Goal: Task Accomplishment & Management: Use online tool/utility

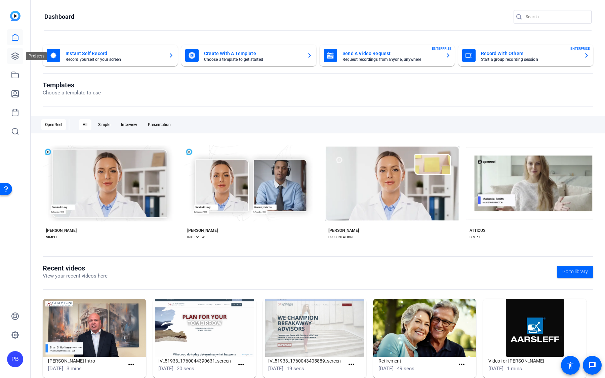
click at [15, 53] on icon at bounding box center [15, 56] width 8 height 8
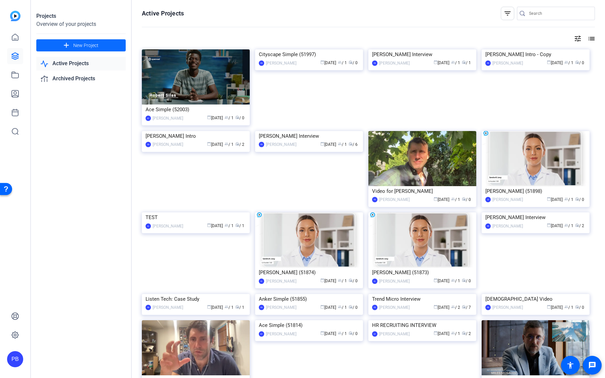
click at [106, 44] on span at bounding box center [80, 45] width 89 height 16
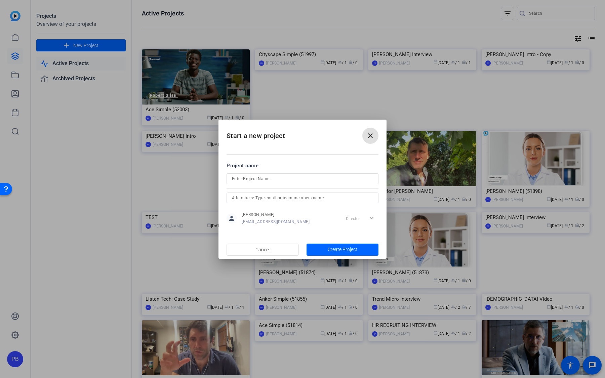
click at [293, 176] on input at bounding box center [302, 179] width 141 height 8
type input "Kerri & Kaela Interview"
click at [336, 253] on span "button" at bounding box center [343, 250] width 72 height 16
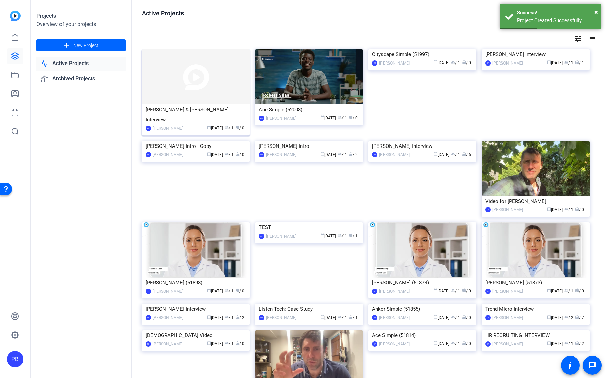
click at [228, 92] on img at bounding box center [196, 76] width 108 height 55
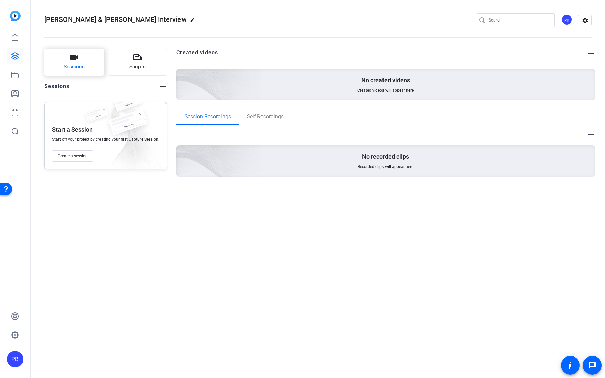
click at [81, 68] on span "Sessions" at bounding box center [74, 67] width 21 height 8
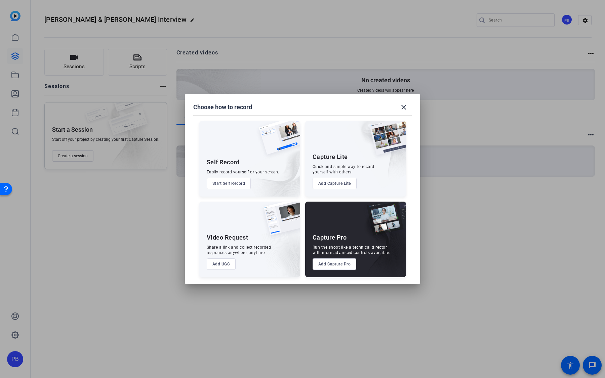
click at [335, 269] on button "Add Capture Pro" at bounding box center [335, 263] width 44 height 11
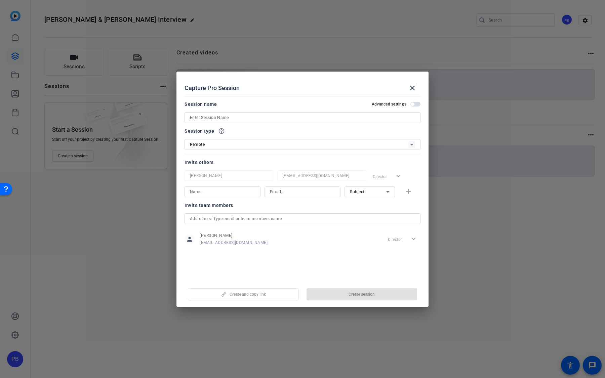
click at [255, 114] on input at bounding box center [302, 118] width 225 height 8
type input "Kerri Pang"
click at [356, 294] on span "Create session" at bounding box center [362, 294] width 26 height 5
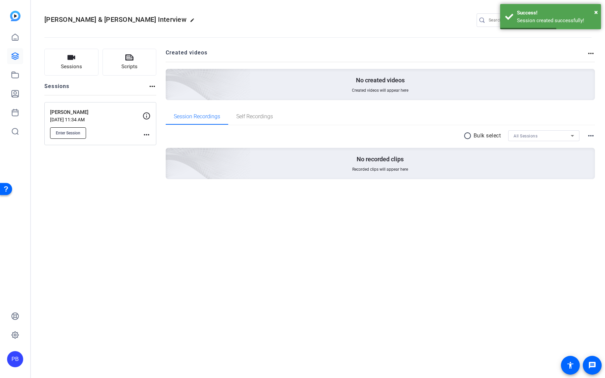
click at [81, 131] on button "Enter Session" at bounding box center [68, 132] width 36 height 11
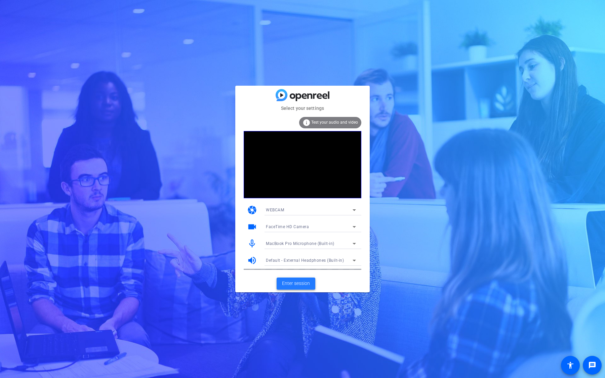
click at [286, 280] on span "Enter session" at bounding box center [296, 283] width 28 height 7
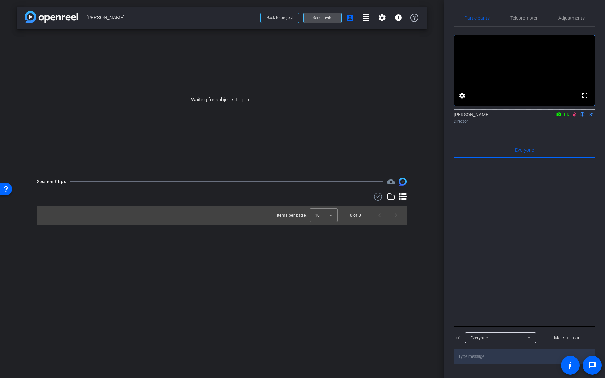
click at [326, 18] on span "Send invite" at bounding box center [323, 17] width 20 height 5
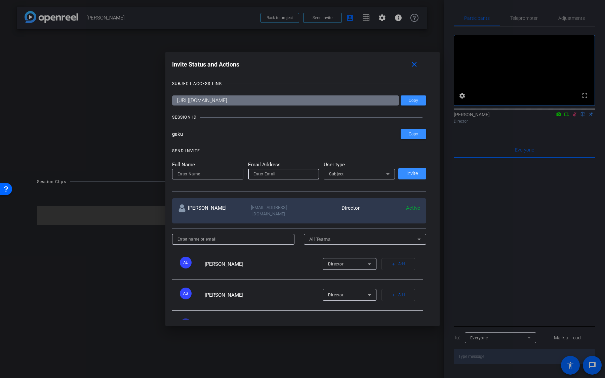
click at [274, 175] on input "email" at bounding box center [283, 174] width 61 height 8
paste input "kerri.pang@sierraclub.org"
type input "kerri.pang@sierraclub.org"
click at [348, 170] on div "Subject" at bounding box center [357, 174] width 57 height 8
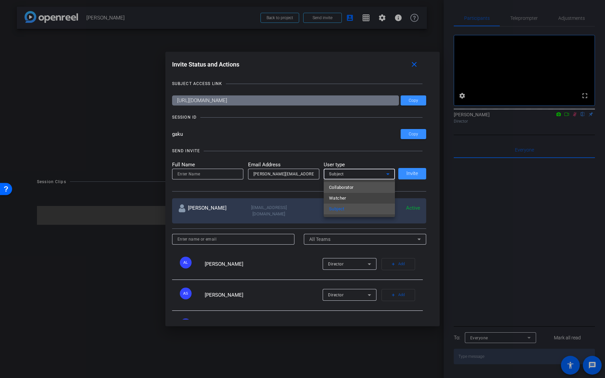
click at [347, 187] on span "Collaborator" at bounding box center [341, 188] width 25 height 8
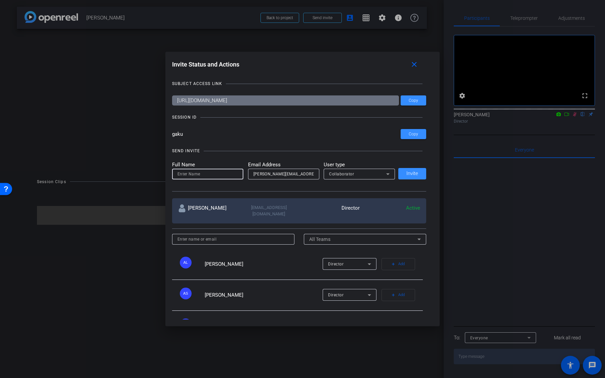
click at [222, 177] on input at bounding box center [207, 174] width 61 height 8
type input "P"
type input "Kerri"
click at [413, 174] on span "Invite" at bounding box center [412, 173] width 12 height 5
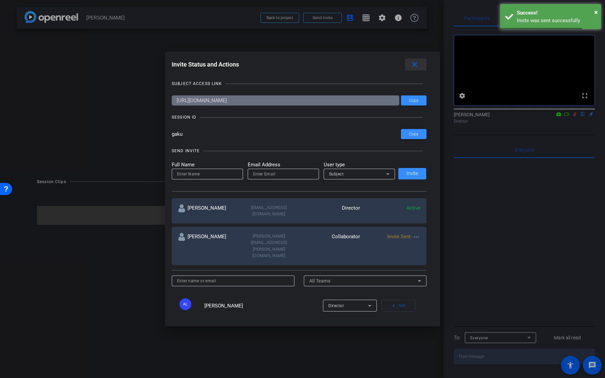
click at [411, 63] on mat-icon "close" at bounding box center [414, 65] width 8 height 8
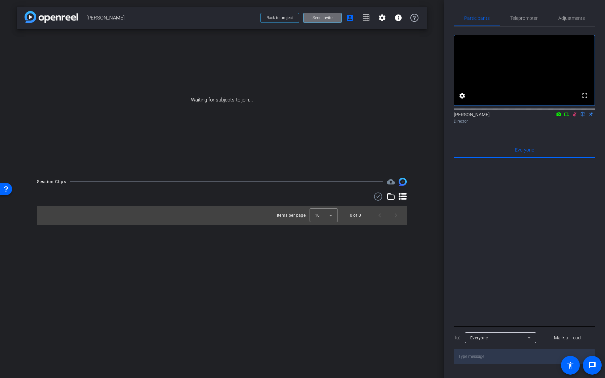
click at [327, 16] on span "Send invite" at bounding box center [323, 17] width 20 height 5
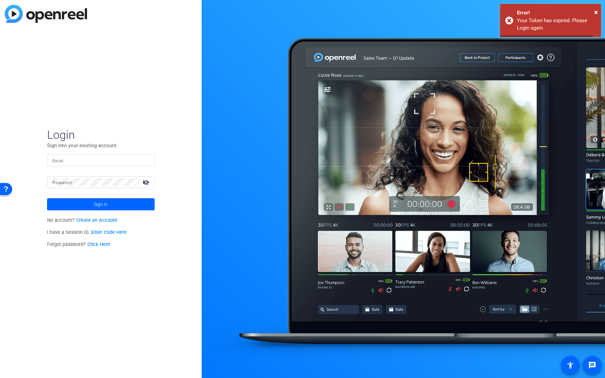
type input "pbradt@openreel.com"
click at [105, 213] on openreel-director-login-form "Login Sign into your existing account. Email pbradt@openreel.com Password visib…" at bounding box center [101, 189] width 108 height 123
click at [114, 203] on span at bounding box center [101, 204] width 108 height 16
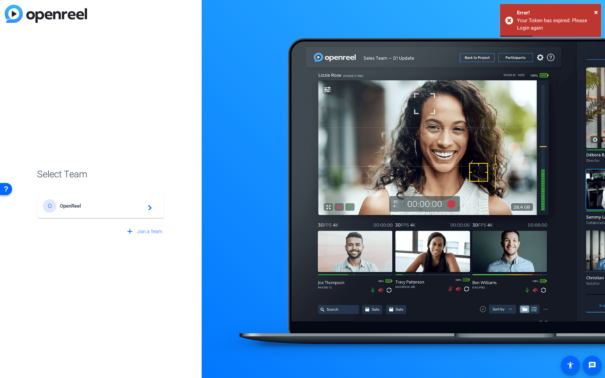
click at [114, 203] on span "OpenReel" at bounding box center [102, 206] width 84 height 6
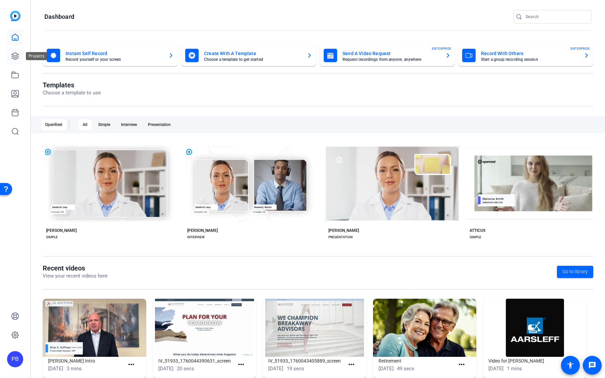
click at [18, 57] on icon at bounding box center [15, 56] width 8 height 8
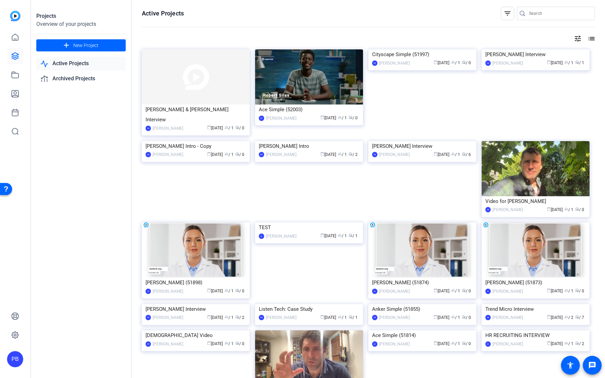
click at [188, 96] on img at bounding box center [196, 76] width 108 height 55
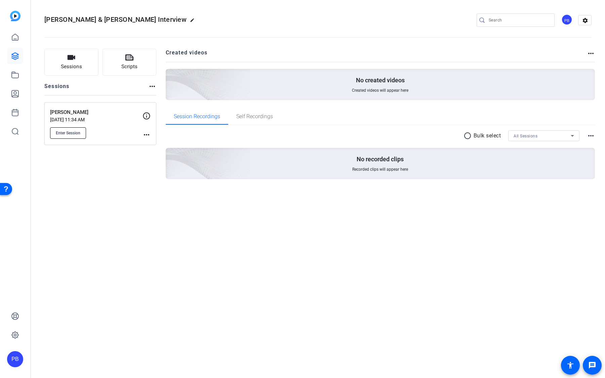
click at [73, 128] on button "Enter Session" at bounding box center [68, 132] width 36 height 11
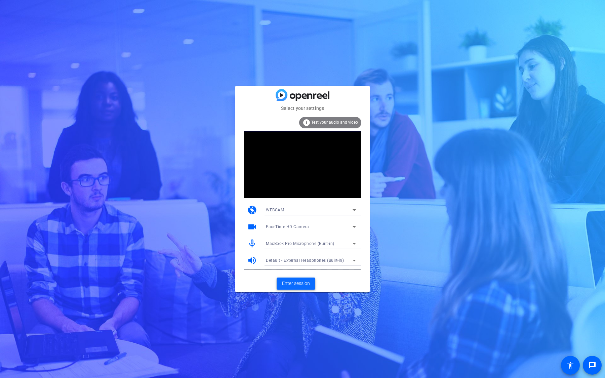
click at [295, 284] on span "Enter session" at bounding box center [296, 283] width 28 height 7
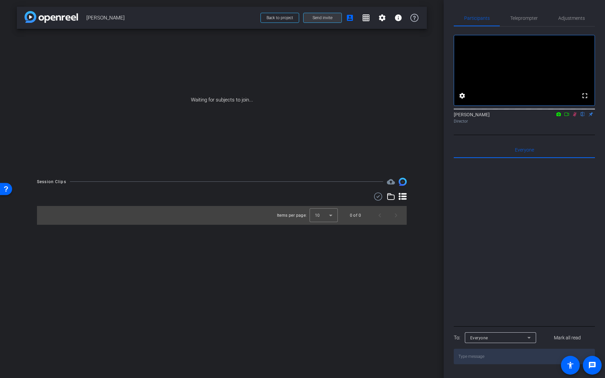
click at [328, 19] on span "Send invite" at bounding box center [323, 17] width 20 height 5
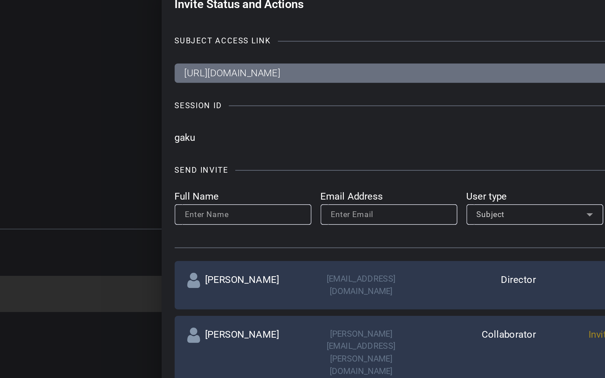
drag, startPoint x: 173, startPoint y: 135, endPoint x: 183, endPoint y: 134, distance: 9.9
click at [182, 134] on input "gaku" at bounding box center [286, 134] width 229 height 10
click at [185, 134] on input "gaku" at bounding box center [286, 134] width 229 height 10
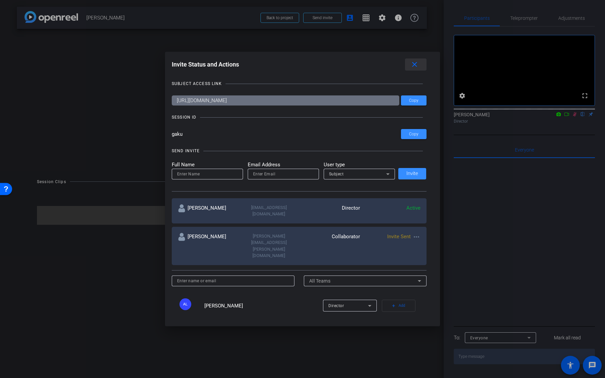
click at [416, 67] on mat-icon "close" at bounding box center [414, 65] width 8 height 8
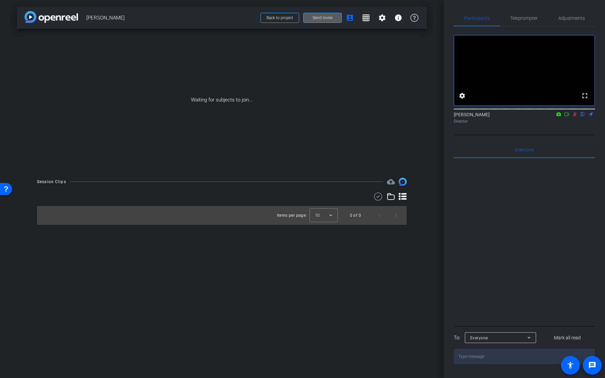
click at [577, 117] on mat-icon at bounding box center [575, 114] width 8 height 6
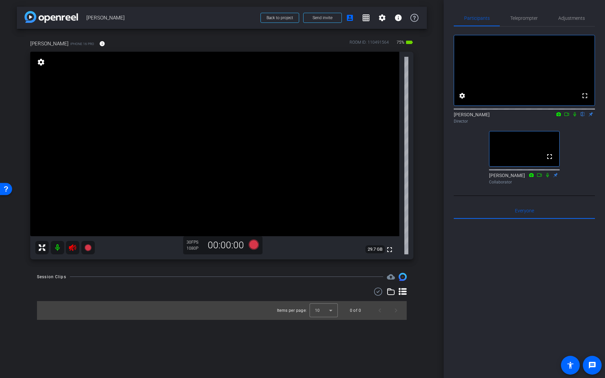
click at [75, 247] on icon at bounding box center [73, 248] width 8 height 8
click at [568, 13] on span "Adjustments" at bounding box center [571, 18] width 27 height 16
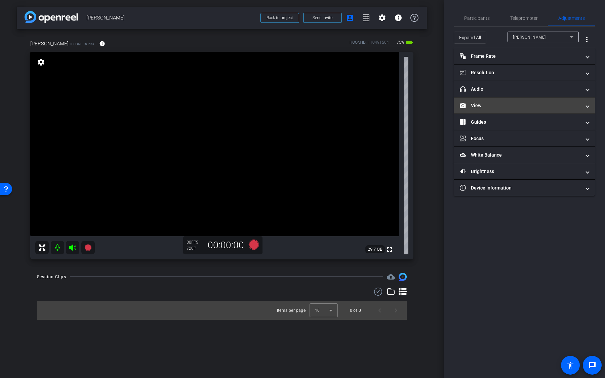
click at [506, 104] on mat-panel-title "View" at bounding box center [520, 105] width 121 height 7
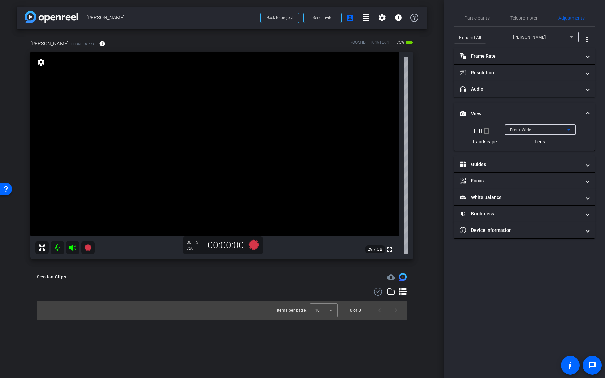
click at [519, 126] on div "Front Wide" at bounding box center [538, 130] width 57 height 8
click at [487, 131] on div at bounding box center [302, 189] width 605 height 378
click at [487, 131] on mat-icon "crop_portrait" at bounding box center [486, 131] width 8 height 8
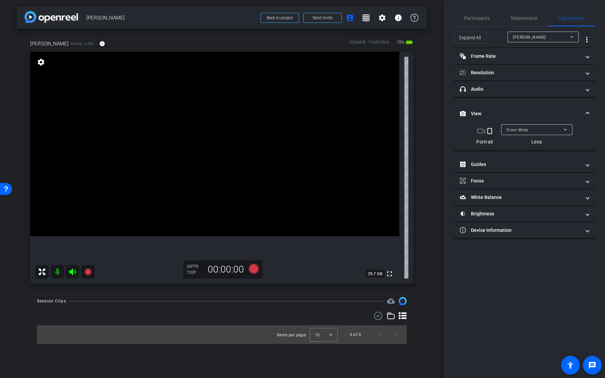
click at [480, 132] on mat-icon "crop_landscape" at bounding box center [480, 131] width 8 height 8
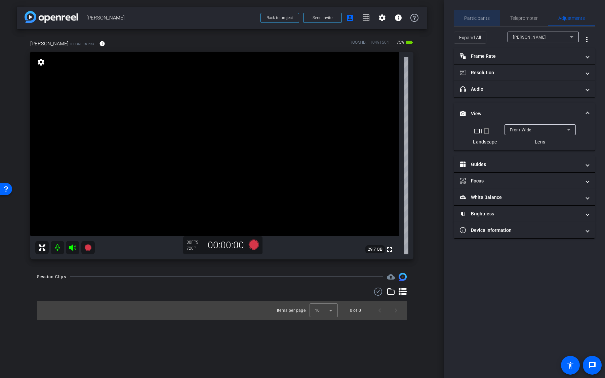
click at [485, 20] on span "Participants" at bounding box center [477, 18] width 26 height 5
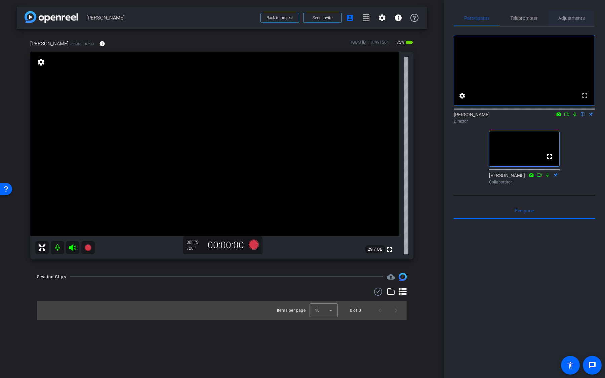
click at [575, 16] on span "Adjustments" at bounding box center [571, 18] width 27 height 5
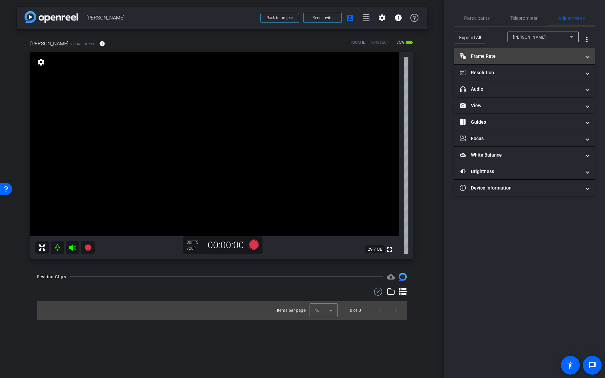
click at [527, 59] on mat-panel-title "Frame Rate Frame Rate" at bounding box center [520, 56] width 121 height 7
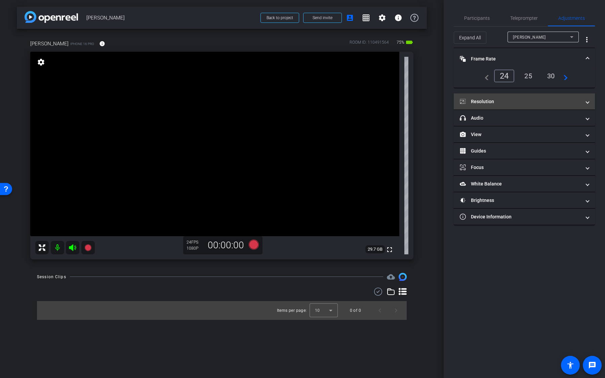
click at [506, 96] on mat-expansion-panel-header "Resolution" at bounding box center [524, 101] width 141 height 16
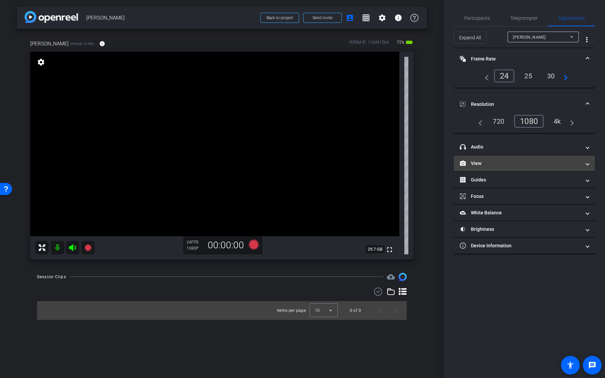
click at [491, 160] on mat-panel-title "View" at bounding box center [520, 163] width 121 height 7
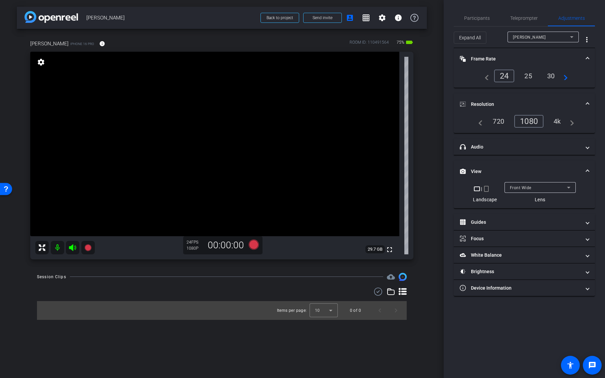
type input "1000"
drag, startPoint x: 83, startPoint y: 44, endPoint x: 64, endPoint y: 46, distance: 19.6
click at [70, 46] on span "iPhone 16 Pro" at bounding box center [82, 43] width 24 height 5
click at [383, 16] on mat-icon "settings" at bounding box center [382, 18] width 8 height 8
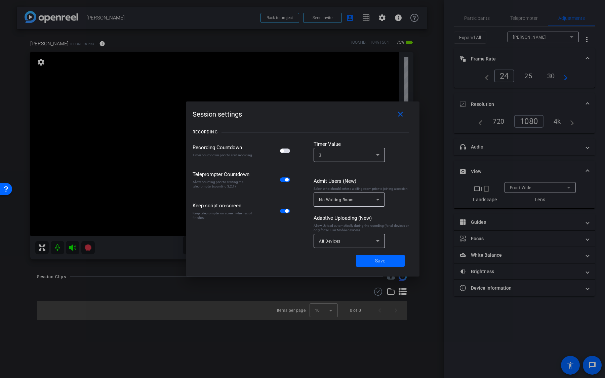
click at [331, 246] on div "All Devices" at bounding box center [349, 241] width 61 height 14
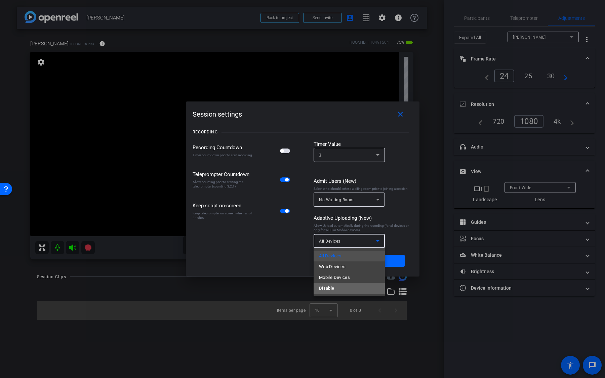
click at [332, 288] on span "Disable" at bounding box center [326, 288] width 15 height 8
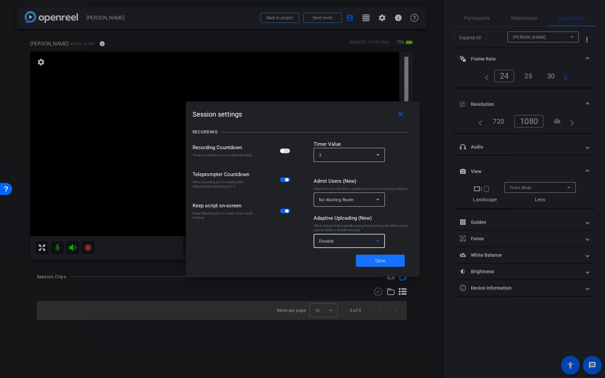
click at [370, 258] on span at bounding box center [380, 261] width 49 height 16
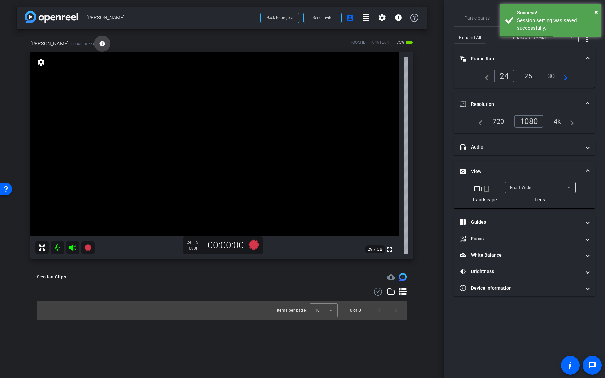
click at [99, 44] on mat-icon "info" at bounding box center [102, 44] width 6 height 6
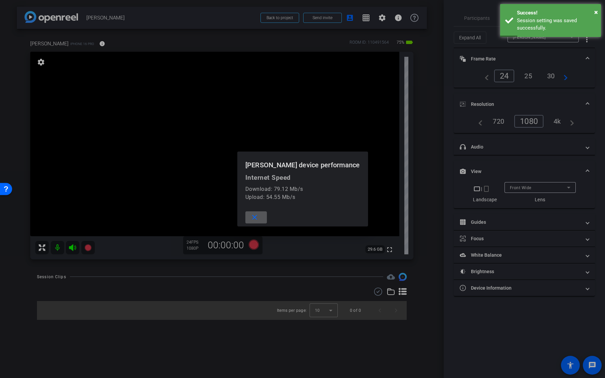
click at [267, 218] on span at bounding box center [256, 217] width 22 height 16
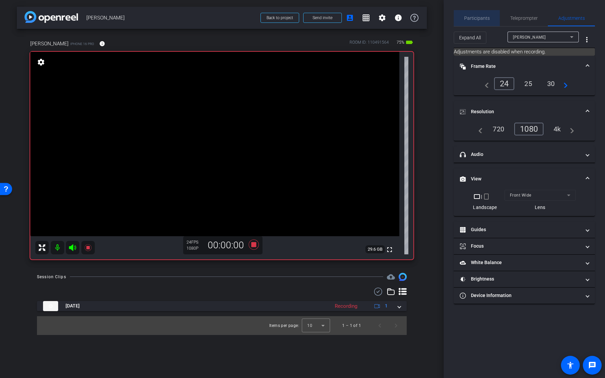
click at [486, 17] on span "Participants" at bounding box center [477, 18] width 26 height 5
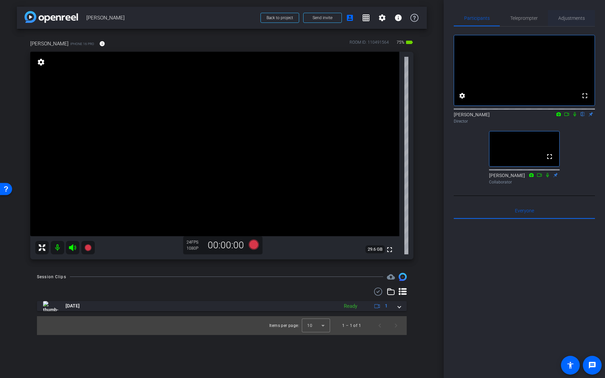
click at [583, 22] on span "Adjustments" at bounding box center [571, 18] width 27 height 16
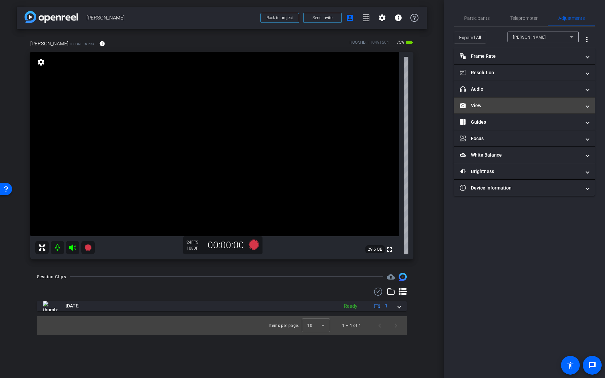
click at [472, 110] on mat-expansion-panel-header "View" at bounding box center [524, 105] width 141 height 16
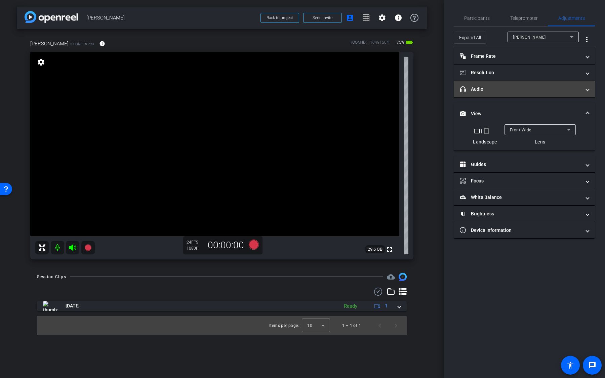
click at [480, 91] on mat-panel-title "headphone icon Audio" at bounding box center [520, 89] width 121 height 7
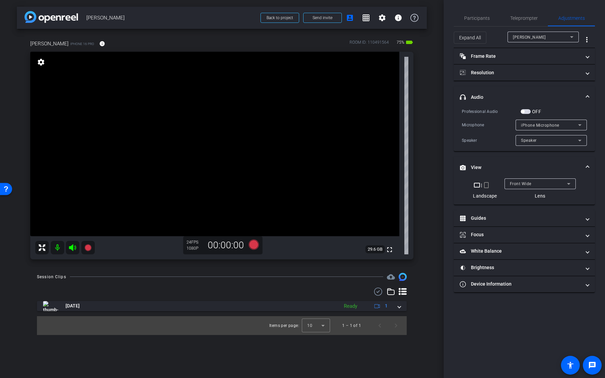
click at [420, 130] on div "Kaela Jeffers iPhone 16 Pro info ROOM ID: 110491564 75% battery_std fullscreen …" at bounding box center [222, 147] width 410 height 237
click at [528, 112] on span "button" at bounding box center [526, 111] width 10 height 5
click at [529, 126] on span "iPhone Microphone" at bounding box center [540, 125] width 38 height 5
click at [554, 111] on div at bounding box center [302, 189] width 605 height 378
click at [534, 142] on span "Speaker" at bounding box center [529, 140] width 16 height 5
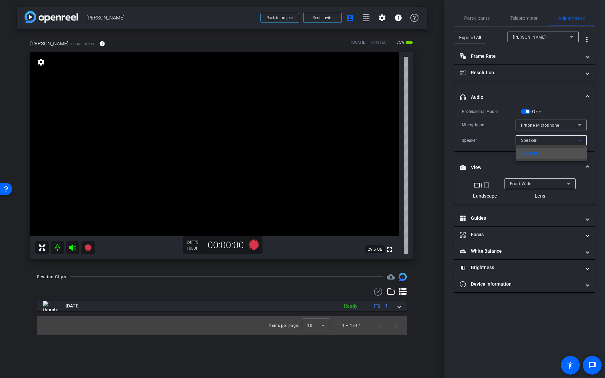
click at [552, 111] on div at bounding box center [302, 189] width 605 height 378
click at [551, 121] on div "iPhone Microphone" at bounding box center [549, 125] width 57 height 8
click at [551, 121] on div at bounding box center [302, 189] width 605 height 378
click at [544, 136] on div "Speaker" at bounding box center [549, 140] width 57 height 8
click at [544, 135] on div at bounding box center [302, 189] width 605 height 378
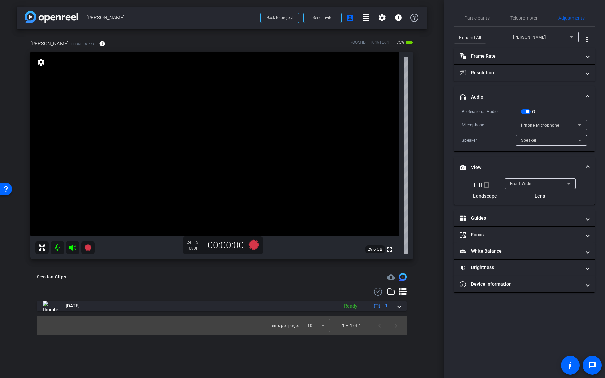
click at [530, 128] on div "iPhone Microphone" at bounding box center [549, 125] width 57 height 8
click at [532, 127] on div at bounding box center [302, 189] width 605 height 378
click at [528, 143] on div "Speaker" at bounding box center [549, 140] width 57 height 8
click at [528, 143] on div at bounding box center [302, 189] width 605 height 378
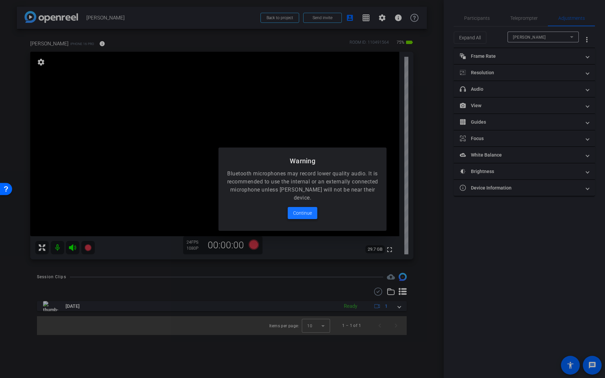
click at [306, 214] on span "Continue" at bounding box center [302, 213] width 19 height 8
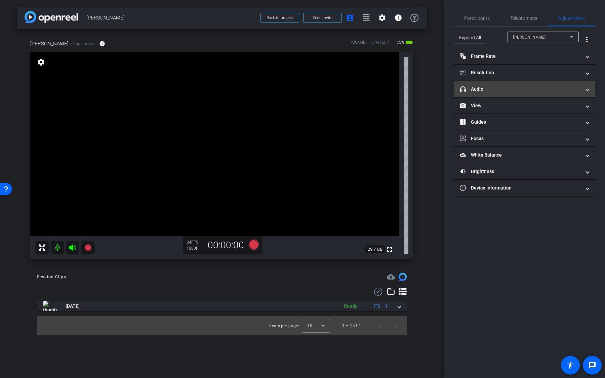
click at [504, 90] on mat-panel-title "headphone icon Audio" at bounding box center [520, 89] width 121 height 7
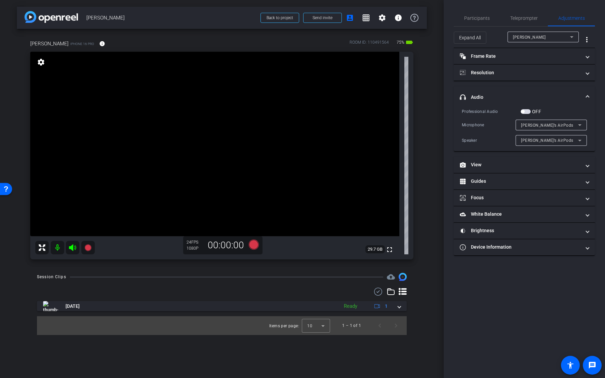
click at [536, 124] on span "Kaela’s AirPods" at bounding box center [547, 125] width 52 height 5
click at [551, 102] on div at bounding box center [302, 189] width 605 height 378
click at [527, 111] on span "button" at bounding box center [526, 111] width 10 height 5
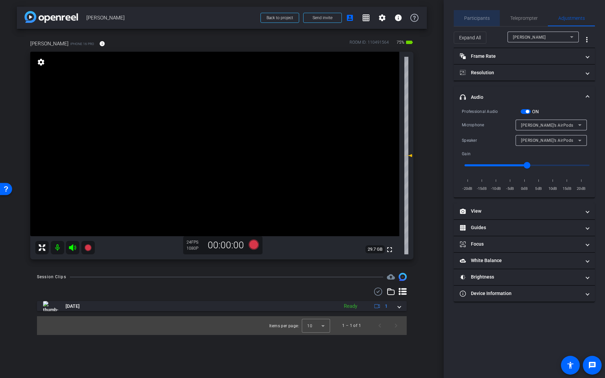
click at [488, 14] on span "Participants" at bounding box center [477, 18] width 26 height 16
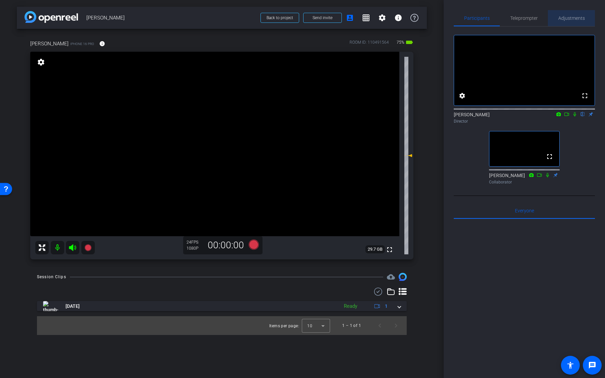
click at [557, 19] on div "Adjustments" at bounding box center [571, 18] width 47 height 16
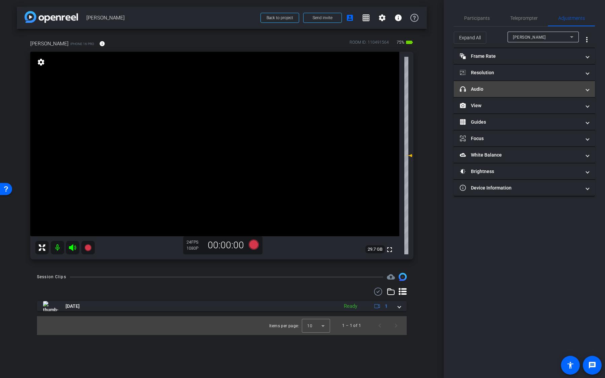
click at [523, 85] on mat-expansion-panel-header "headphone icon Audio" at bounding box center [524, 89] width 141 height 16
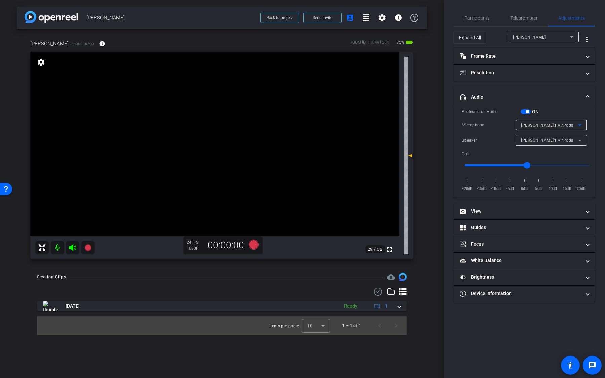
click at [533, 123] on span "Kaela’s AirPods" at bounding box center [547, 125] width 52 height 5
click at [559, 98] on div at bounding box center [302, 189] width 605 height 378
click at [485, 20] on span "Participants" at bounding box center [477, 18] width 26 height 5
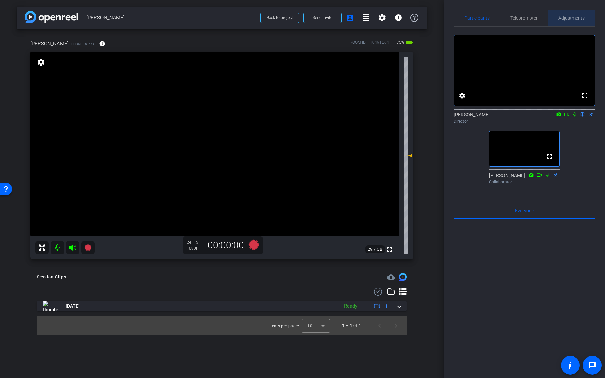
click at [552, 18] on div "Adjustments" at bounding box center [571, 18] width 47 height 16
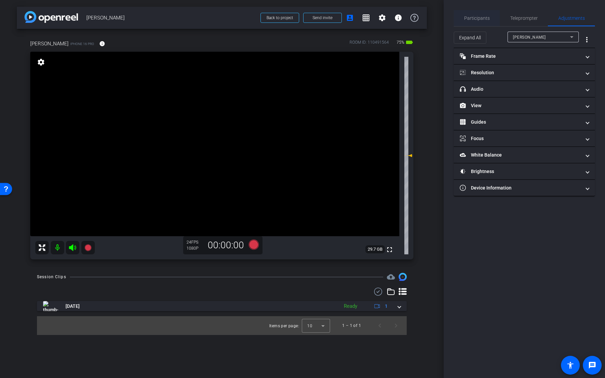
click at [481, 20] on span "Participants" at bounding box center [477, 18] width 26 height 5
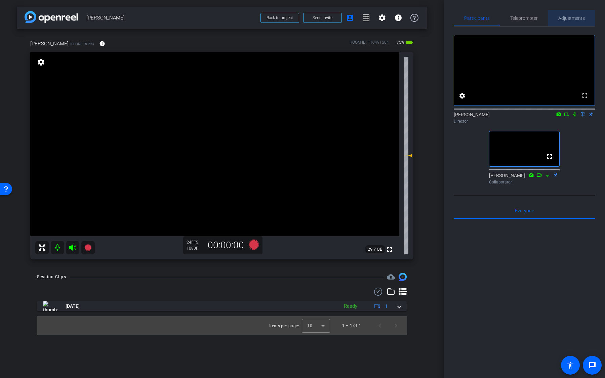
click at [553, 16] on div "Adjustments" at bounding box center [571, 18] width 47 height 16
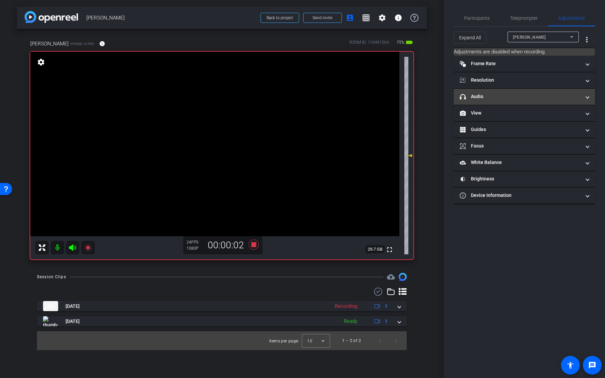
click at [521, 100] on mat-expansion-panel-header "headphone icon Audio" at bounding box center [524, 97] width 141 height 16
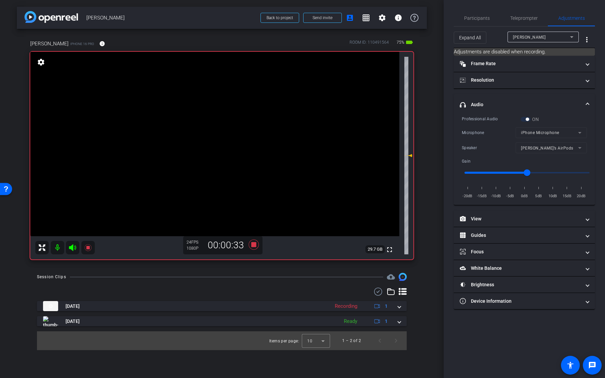
click at [481, 27] on div "Expand All Kaela Jeffers more_vert" at bounding box center [524, 38] width 141 height 22
click at [482, 21] on span "Participants" at bounding box center [477, 18] width 26 height 5
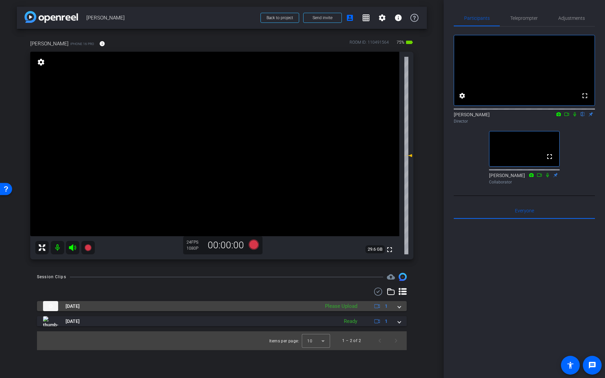
click at [353, 303] on div "Please Upload" at bounding box center [341, 307] width 39 height 8
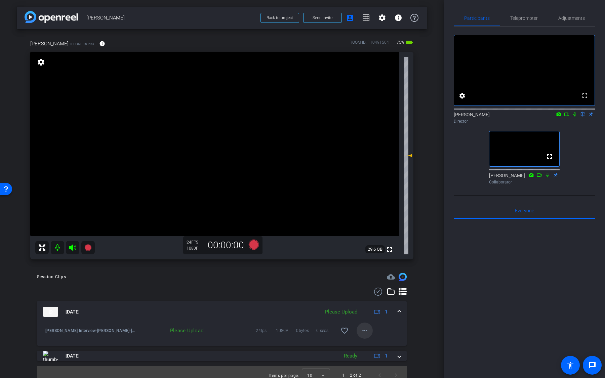
click at [361, 334] on mat-icon "more_horiz" at bounding box center [365, 331] width 8 height 8
click at [370, 344] on span "Upload" at bounding box center [375, 345] width 27 height 8
click at [564, 19] on span "Adjustments" at bounding box center [571, 18] width 27 height 5
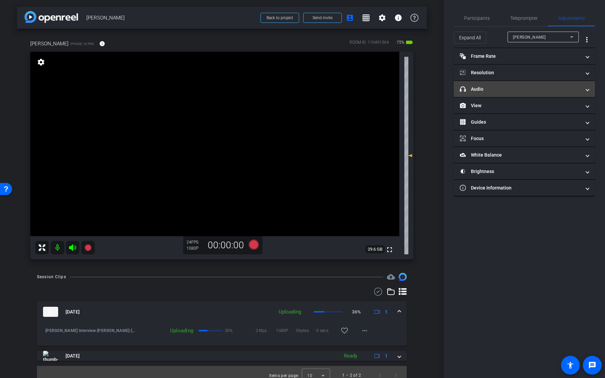
click at [517, 90] on mat-panel-title "headphone icon Audio" at bounding box center [520, 89] width 121 height 7
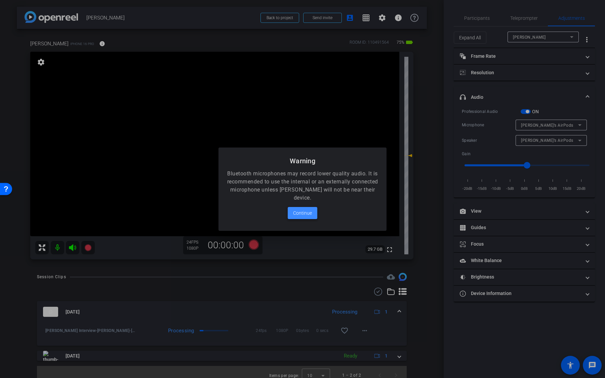
click at [311, 217] on span at bounding box center [303, 213] width 30 height 16
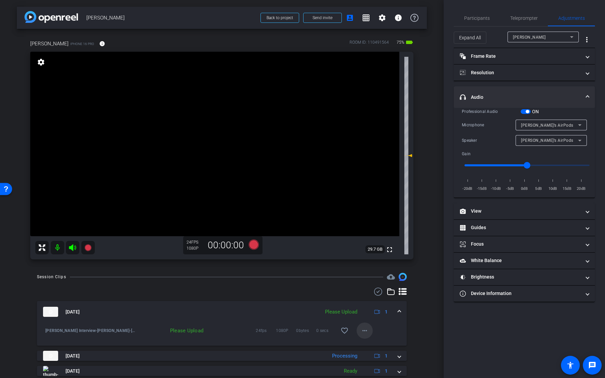
click at [362, 328] on mat-icon "more_horiz" at bounding box center [365, 331] width 8 height 8
click at [372, 342] on span "Upload" at bounding box center [375, 345] width 27 height 8
click at [583, 142] on icon at bounding box center [580, 140] width 8 height 8
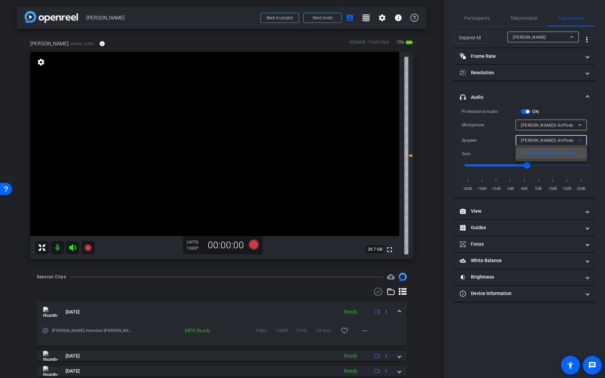
click at [589, 141] on div at bounding box center [302, 189] width 605 height 378
click at [581, 128] on icon at bounding box center [580, 125] width 8 height 8
click at [576, 105] on div at bounding box center [302, 189] width 605 height 378
click at [484, 18] on span "Participants" at bounding box center [477, 18] width 26 height 5
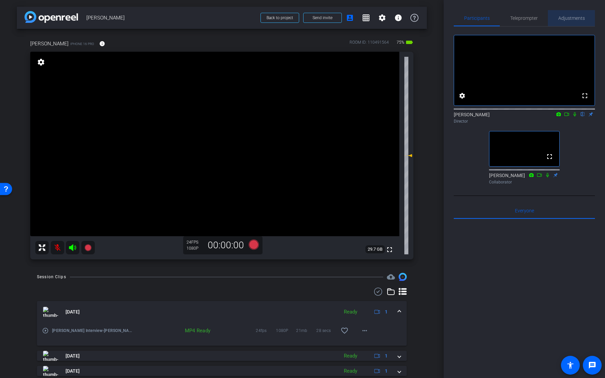
click at [567, 21] on span "Adjustments" at bounding box center [571, 18] width 27 height 16
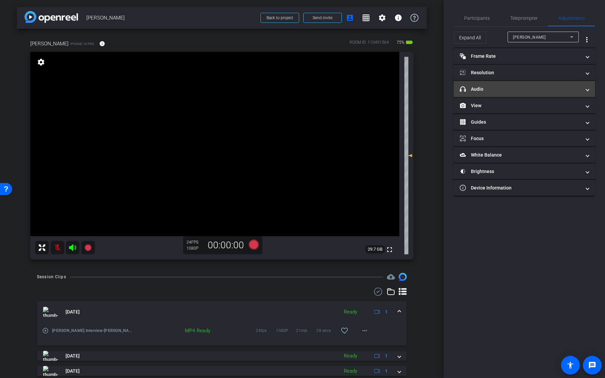
click at [522, 91] on mat-panel-title "headphone icon Audio" at bounding box center [520, 89] width 121 height 7
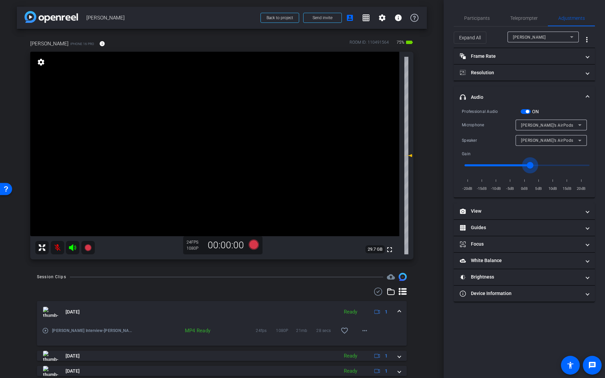
type input "1"
click at [528, 166] on input "range" at bounding box center [526, 165] width 139 height 15
click at [528, 111] on span "button" at bounding box center [527, 111] width 3 height 3
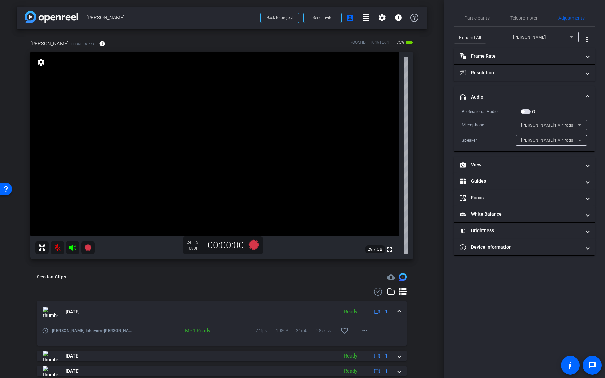
click at [543, 126] on span "Kaela’s AirPods" at bounding box center [547, 125] width 52 height 5
click at [558, 113] on div at bounding box center [302, 189] width 605 height 378
click at [552, 136] on div "Kaela’s AirPods" at bounding box center [549, 140] width 57 height 8
click at [551, 107] on div at bounding box center [302, 189] width 605 height 378
click at [553, 125] on div "Kaela’s AirPods" at bounding box center [549, 125] width 57 height 8
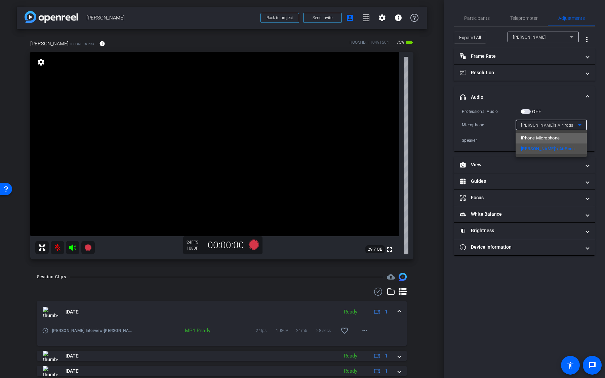
click at [552, 136] on span "iPhone Microphone" at bounding box center [540, 138] width 39 height 8
click at [542, 142] on div "Speaker" at bounding box center [549, 140] width 57 height 8
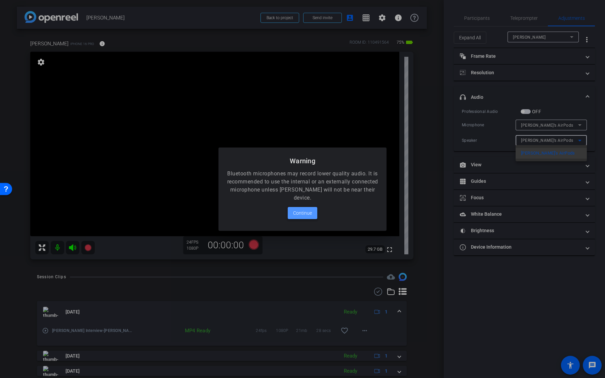
click at [310, 216] on span "Continue" at bounding box center [302, 213] width 19 height 8
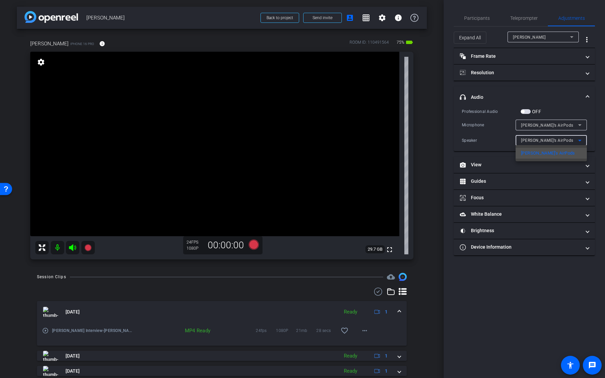
click at [498, 139] on div at bounding box center [302, 189] width 605 height 378
click at [528, 125] on span "Kaela’s AirPods" at bounding box center [547, 125] width 52 height 5
click at [567, 113] on div at bounding box center [302, 189] width 605 height 378
click at [555, 130] on div at bounding box center [551, 133] width 71 height 7
click at [555, 127] on div "Kaela’s AirPods" at bounding box center [549, 125] width 57 height 8
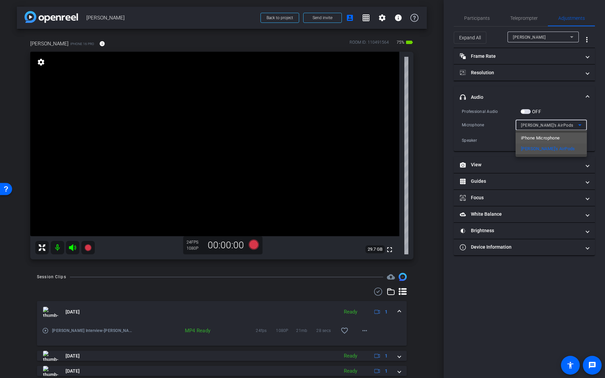
click at [555, 135] on span "iPhone Microphone" at bounding box center [540, 138] width 39 height 8
click at [555, 144] on div "Speaker" at bounding box center [549, 140] width 57 height 8
click at [549, 123] on div at bounding box center [302, 189] width 605 height 378
click at [549, 123] on span "iPhone Microphone" at bounding box center [540, 125] width 38 height 5
click at [547, 145] on span "Kaela’s AirPods" at bounding box center [548, 149] width 54 height 8
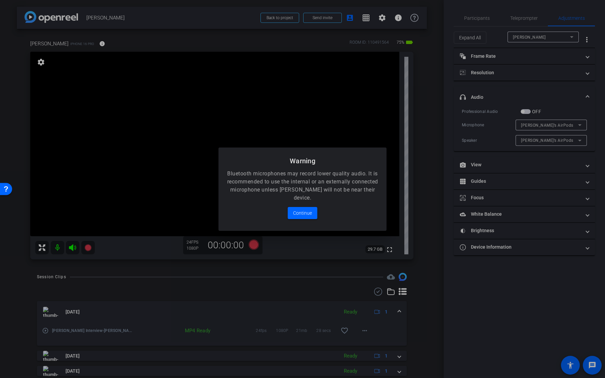
click at [528, 109] on div at bounding box center [302, 189] width 605 height 378
click at [302, 218] on span at bounding box center [303, 213] width 30 height 16
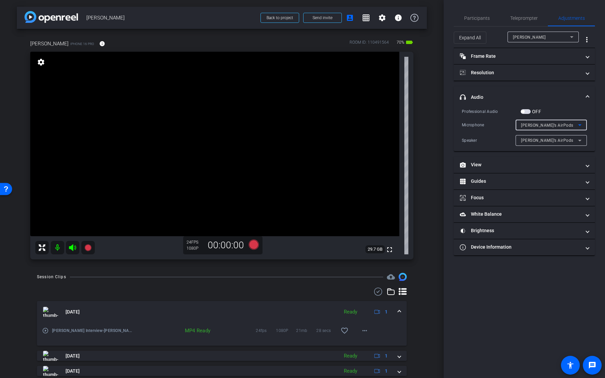
click at [526, 113] on span "button" at bounding box center [526, 111] width 10 height 5
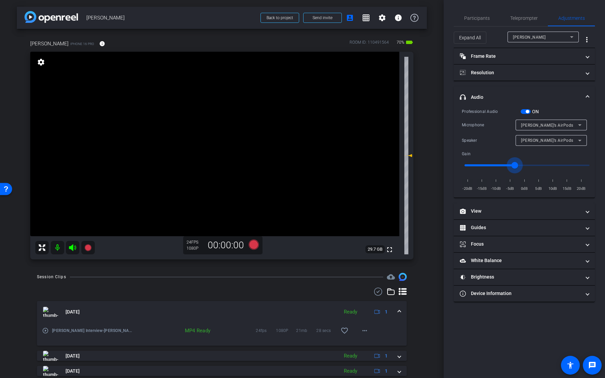
drag, startPoint x: 528, startPoint y: 165, endPoint x: 516, endPoint y: 165, distance: 12.4
click at [516, 165] on input "range" at bounding box center [526, 165] width 139 height 15
type input "-3"
click at [491, 13] on div "Participants" at bounding box center [477, 18] width 46 height 16
